Goal: Task Accomplishment & Management: Use online tool/utility

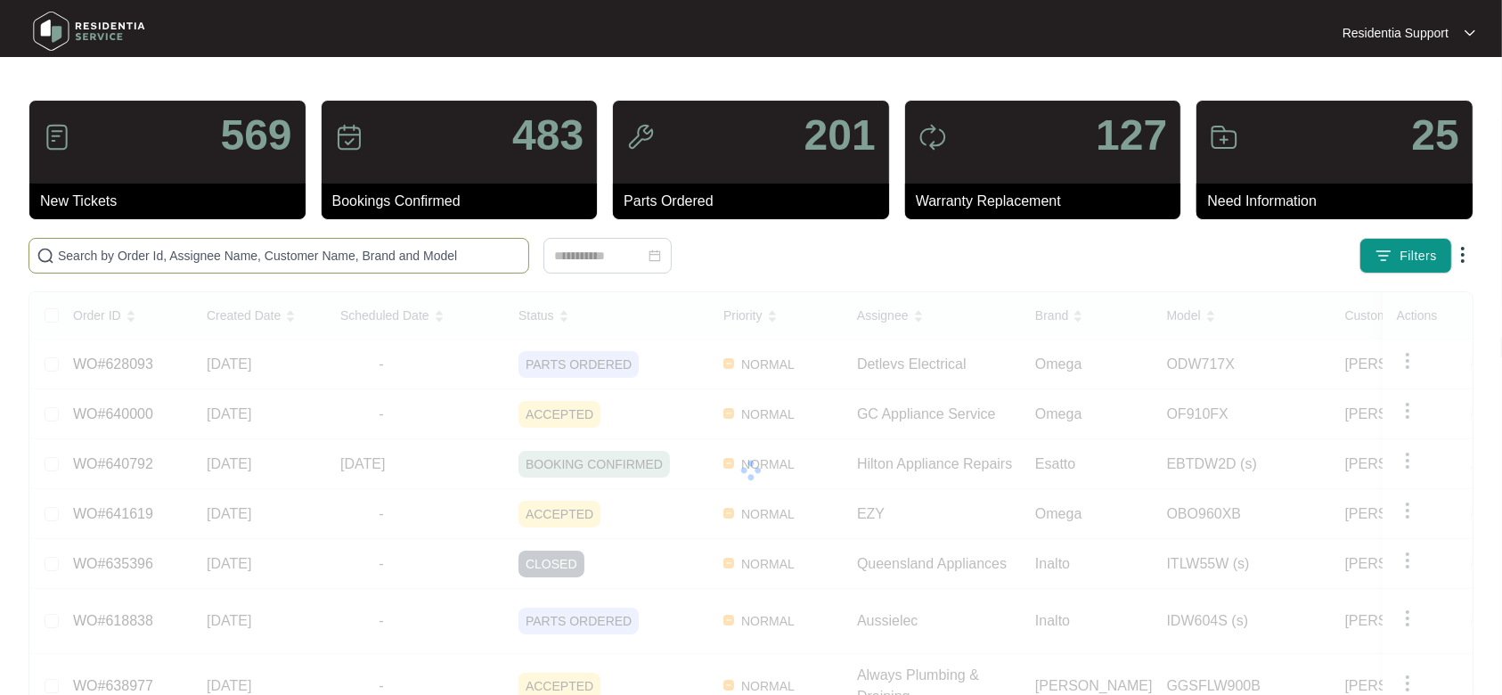
click at [290, 241] on span at bounding box center [279, 256] width 501 height 36
click at [290, 264] on input "text" at bounding box center [289, 256] width 463 height 20
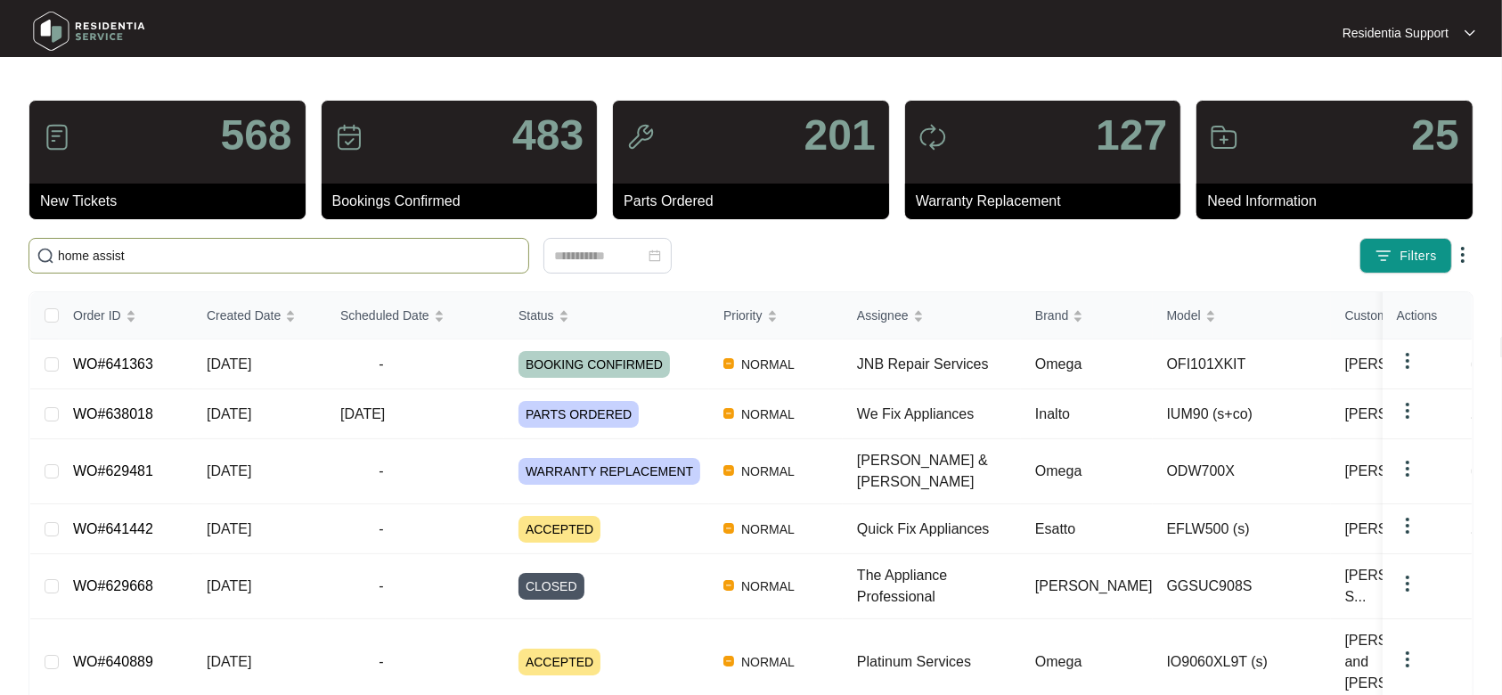
type input "home assist"
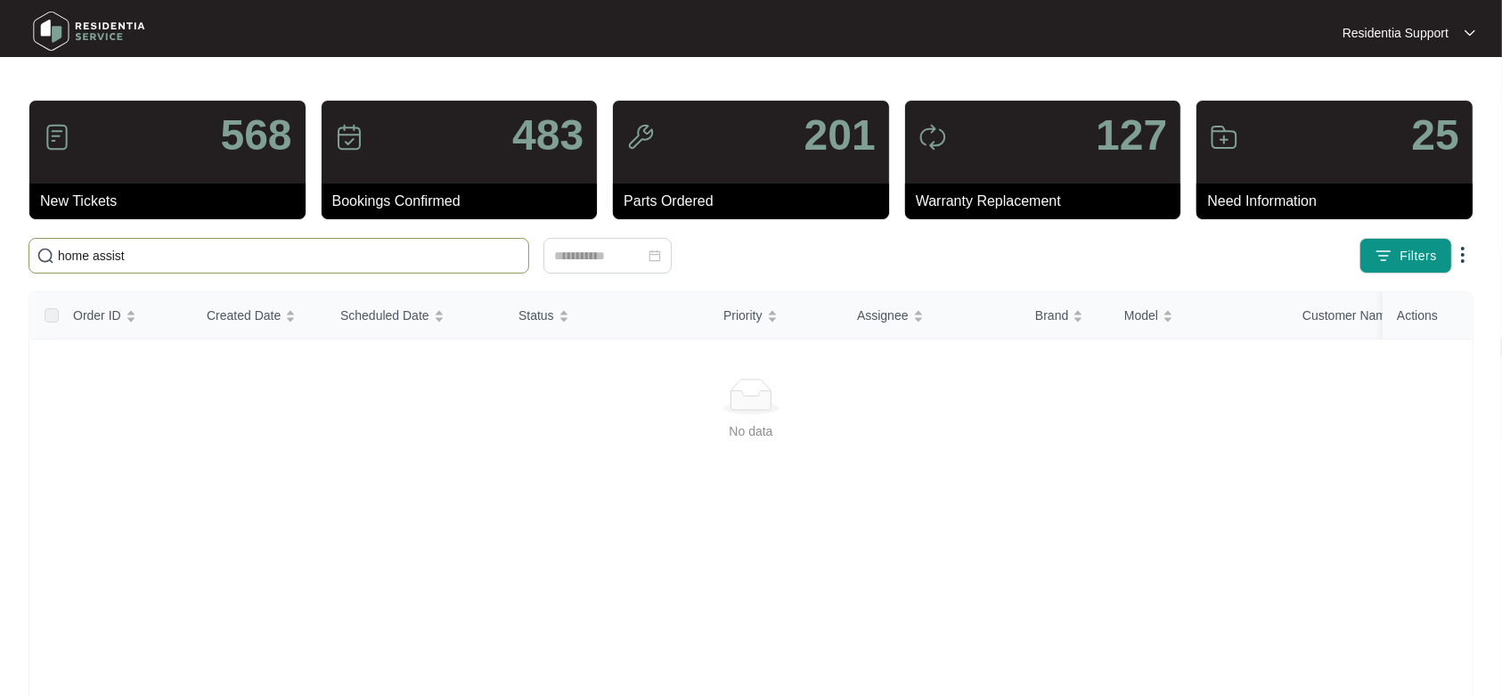
drag, startPoint x: 290, startPoint y: 265, endPoint x: 43, endPoint y: 271, distance: 247.7
click at [43, 271] on span "home assist" at bounding box center [279, 256] width 501 height 36
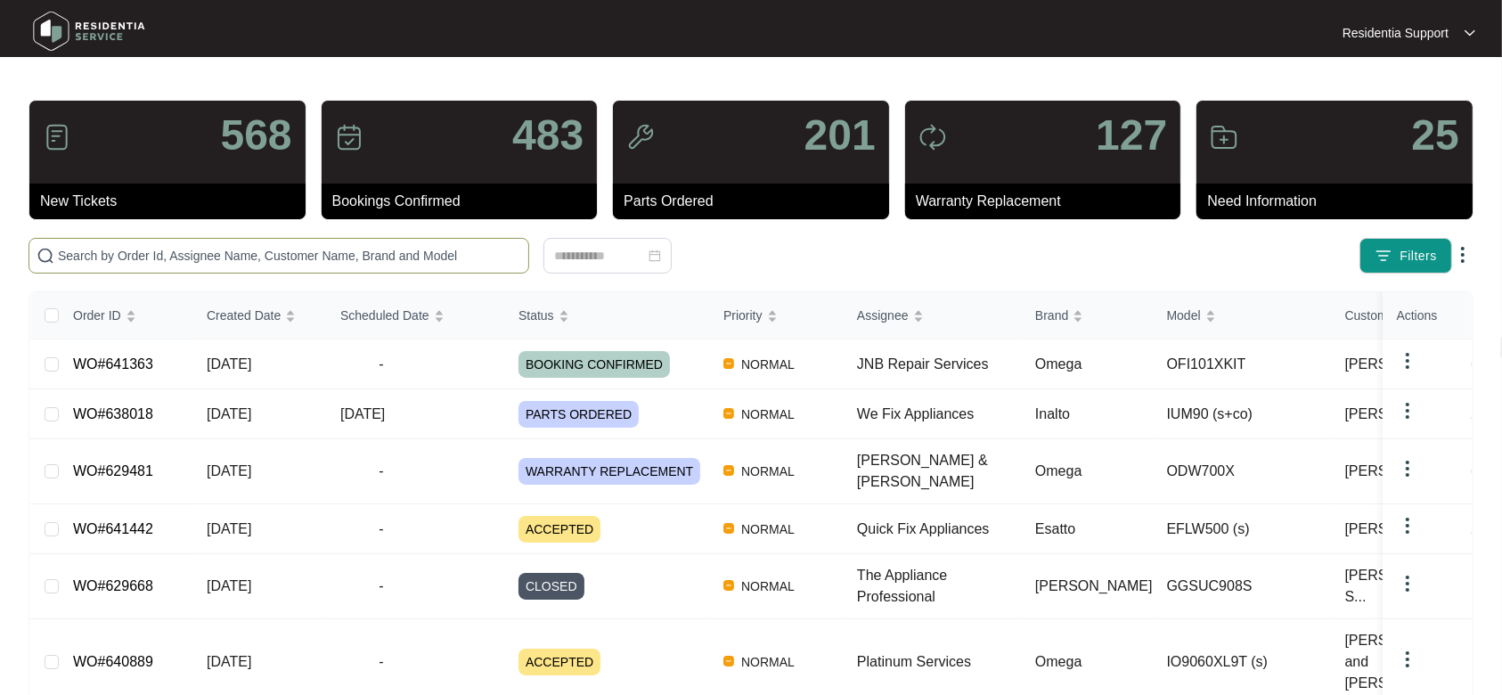
click at [1460, 249] on img at bounding box center [1462, 254] width 21 height 21
click at [1382, 302] on li "Download Tickets CSV" at bounding box center [1380, 289] width 179 height 29
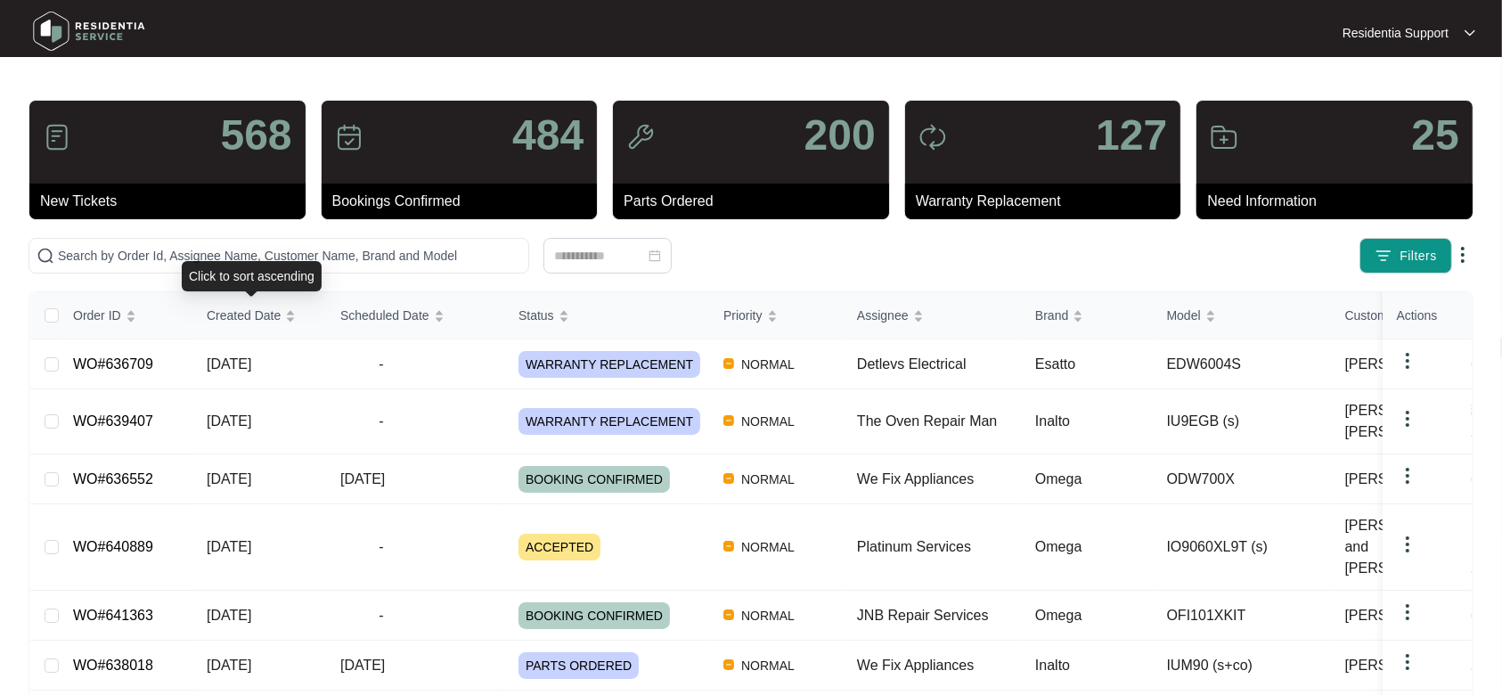
click at [257, 270] on div "Click to sort ascending" at bounding box center [252, 276] width 140 height 30
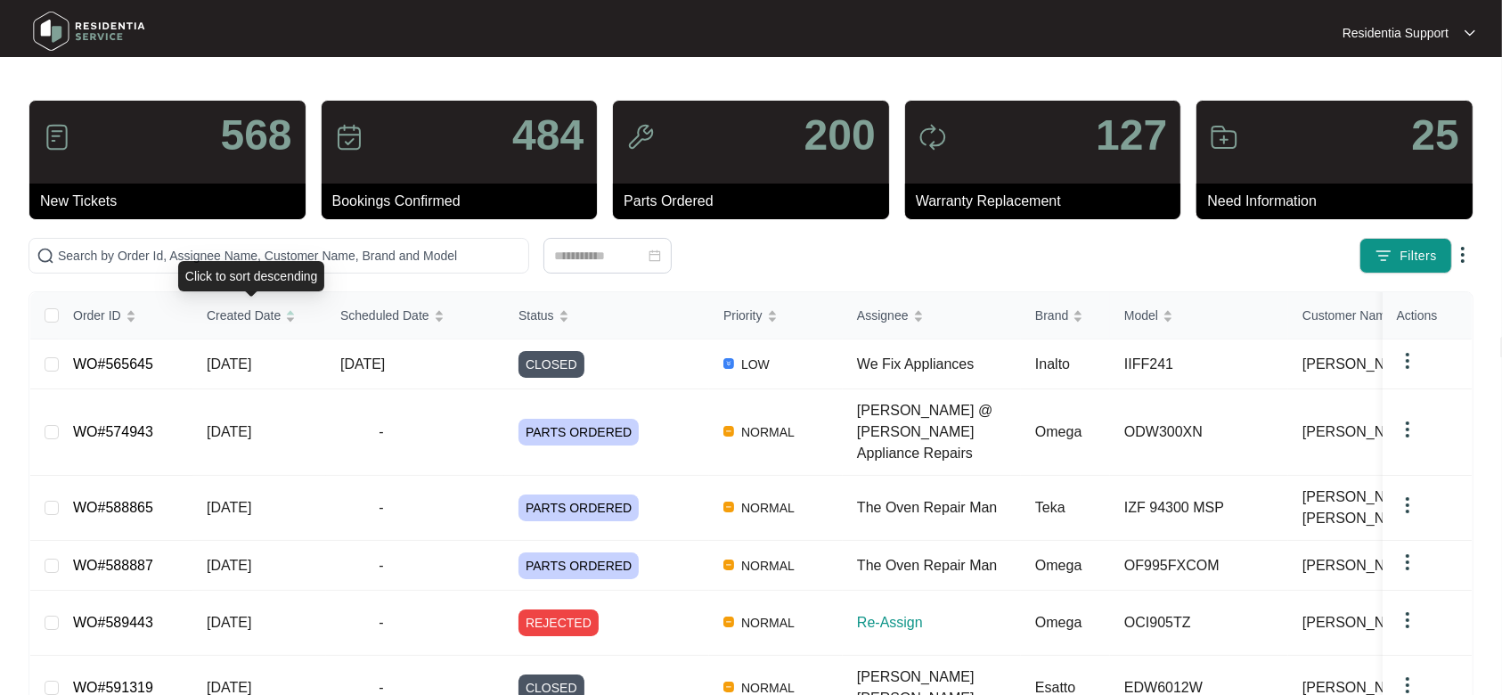
click at [248, 262] on div "Click to sort descending" at bounding box center [251, 276] width 147 height 30
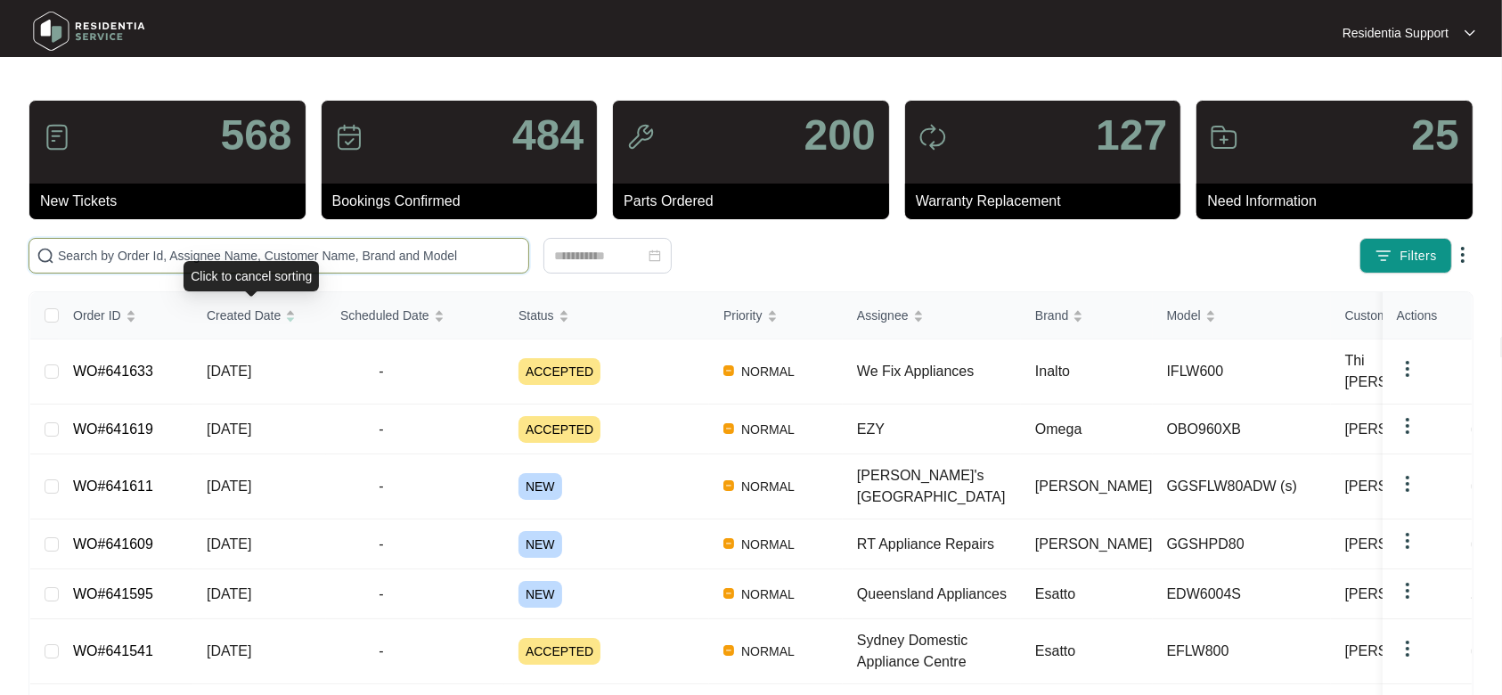
click at [227, 248] on input "text" at bounding box center [289, 256] width 463 height 20
paste input "640705"
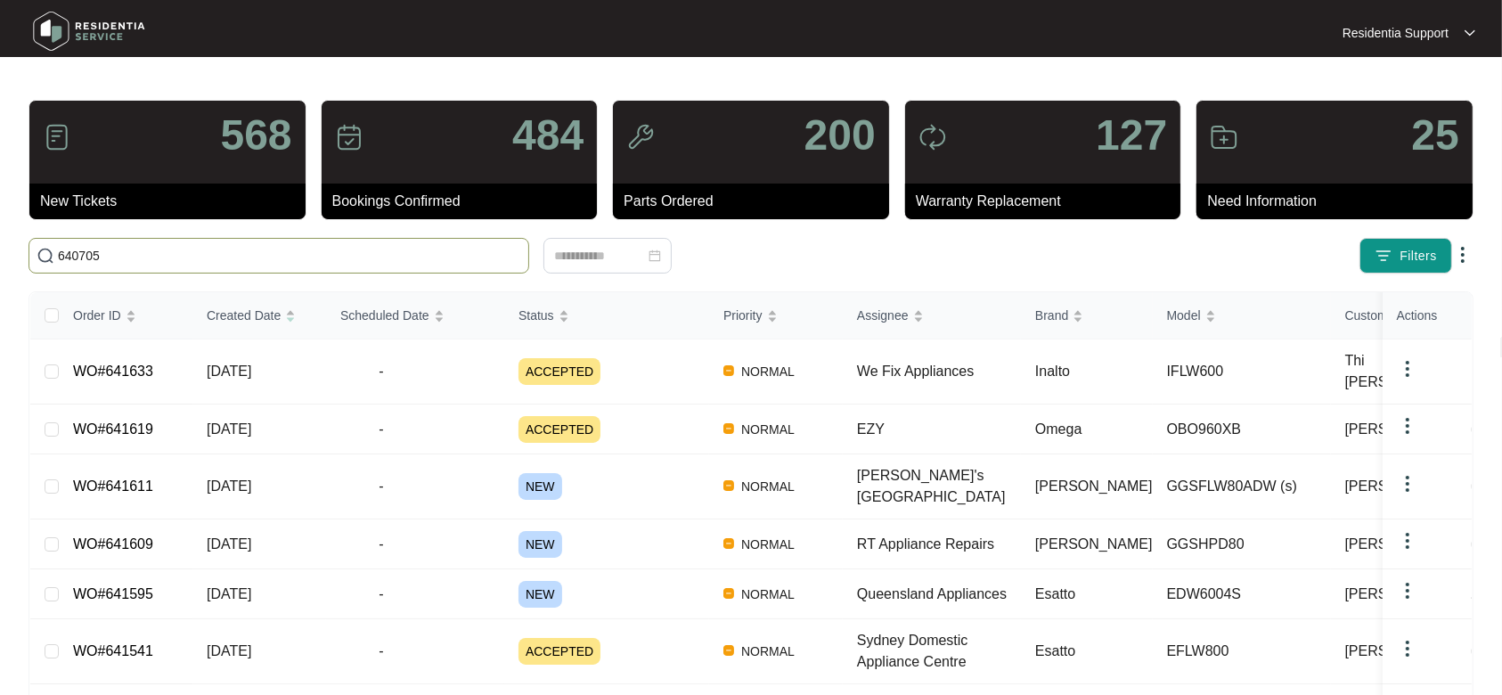
type input "640705"
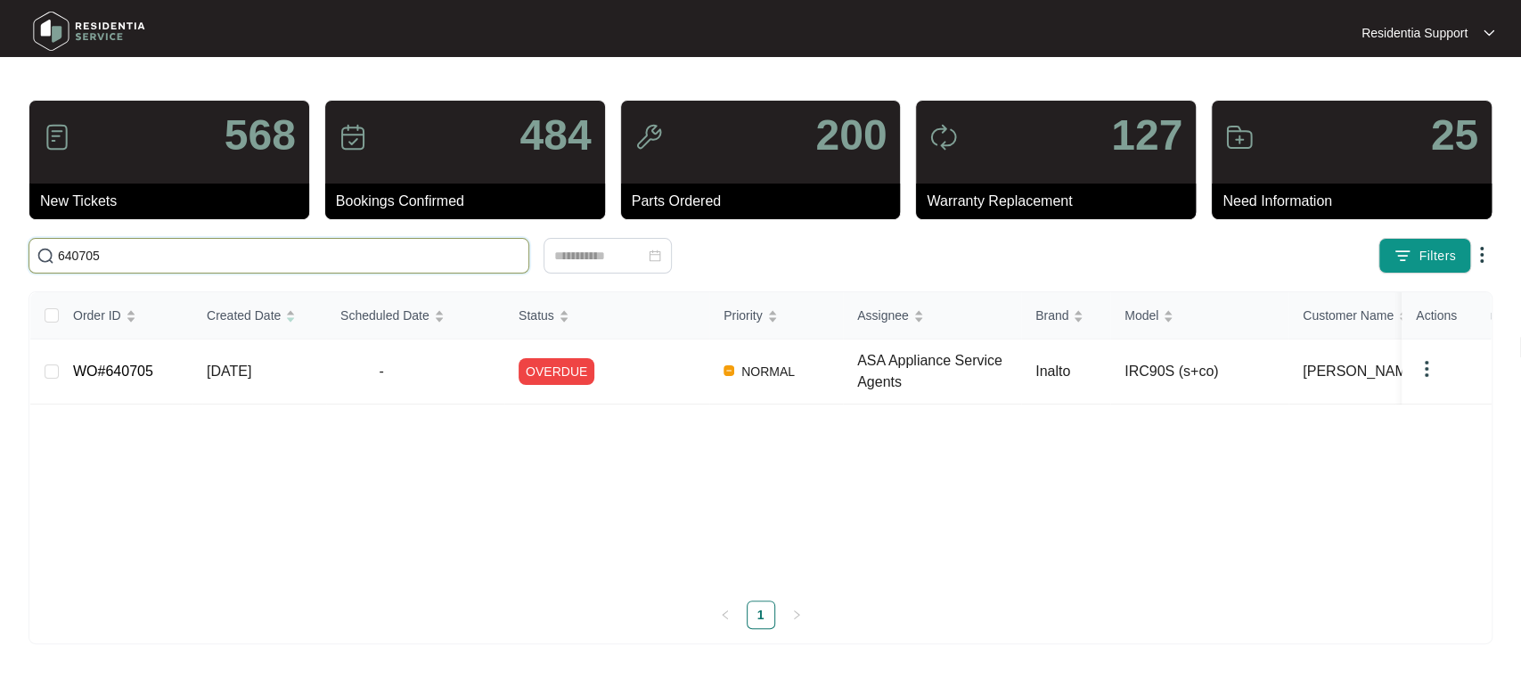
click at [253, 265] on span "640705" at bounding box center [279, 256] width 501 height 36
drag, startPoint x: 234, startPoint y: 260, endPoint x: 0, endPoint y: 268, distance: 234.4
click at [0, 268] on main "568 New Tickets 484 Bookings Confirmed 200 Parts Ordered 127 Warranty Replaceme…" at bounding box center [760, 347] width 1521 height 695
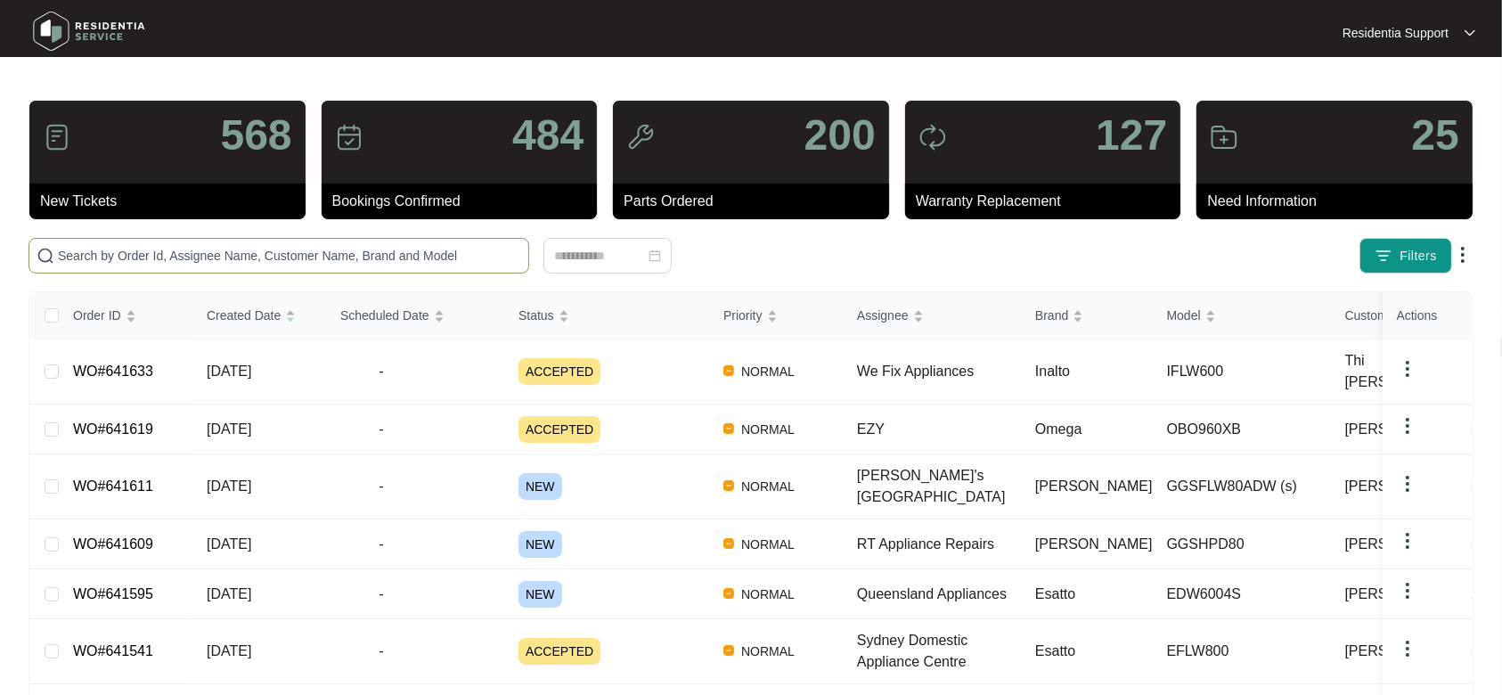
paste input "640705"
type input "640705"
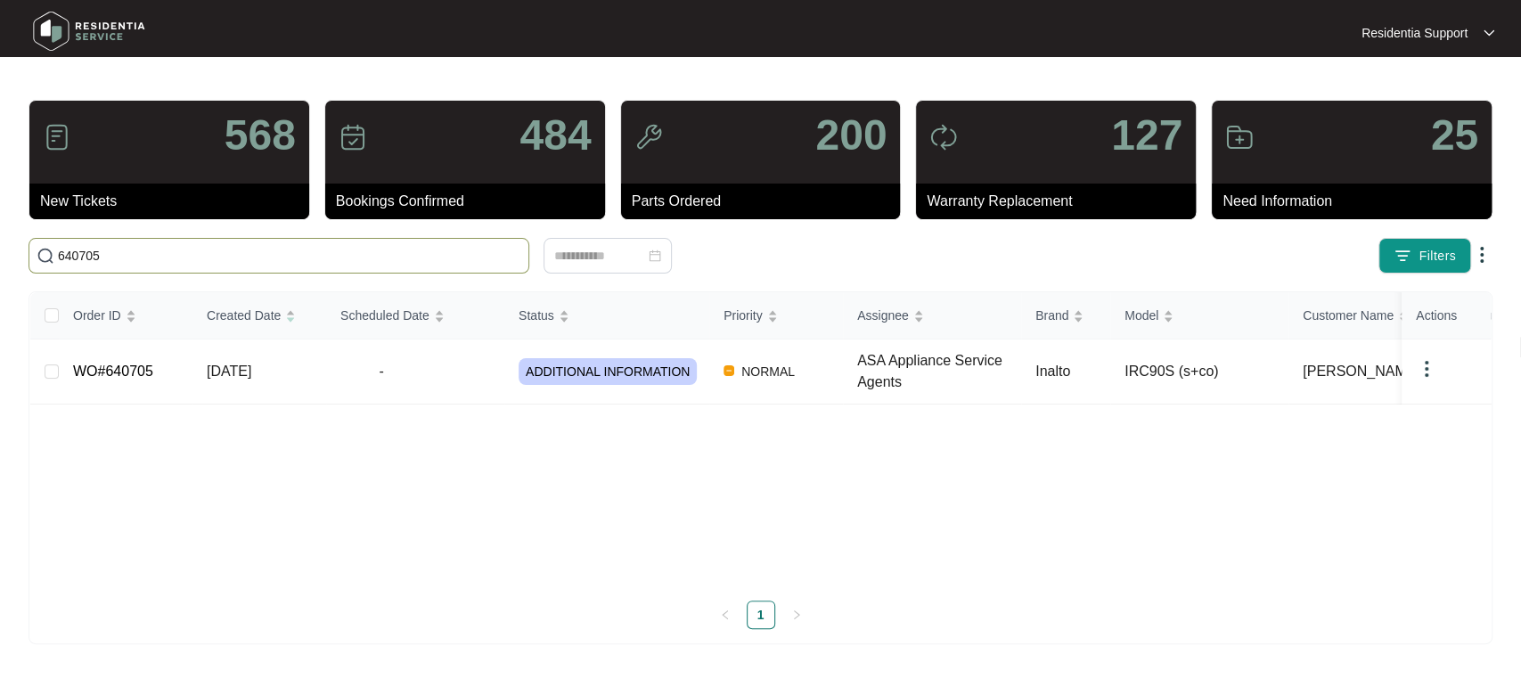
click at [120, 13] on img at bounding box center [89, 30] width 125 height 53
